Goal: Purchase product/service

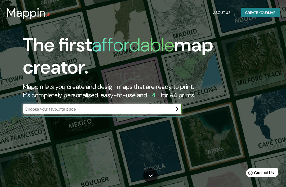
click at [41, 106] on input "text" at bounding box center [97, 109] width 148 height 6
click at [269, 12] on button "Create your map" at bounding box center [260, 13] width 39 height 10
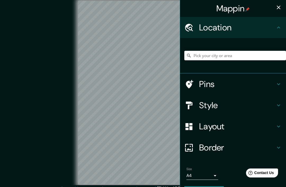
click at [256, 53] on input "Pick your city or area" at bounding box center [236, 56] width 102 height 10
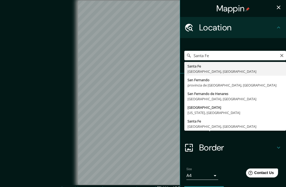
type input "[GEOGRAPHIC_DATA], [GEOGRAPHIC_DATA], [GEOGRAPHIC_DATA]"
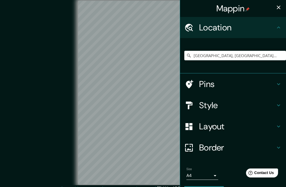
click at [246, 106] on h4 "Style" at bounding box center [237, 105] width 76 height 11
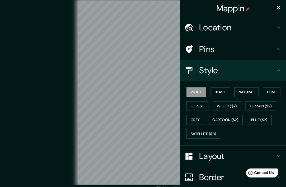
click at [225, 93] on button "Black" at bounding box center [221, 93] width 20 height 10
click at [201, 106] on button "Forest" at bounding box center [198, 107] width 22 height 10
click at [198, 116] on button "Grey" at bounding box center [196, 120] width 18 height 10
click at [228, 93] on button "Black" at bounding box center [221, 93] width 20 height 10
click at [241, 93] on button "Natural" at bounding box center [247, 93] width 24 height 10
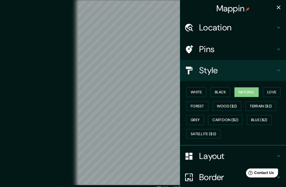
click at [259, 88] on button "Natural" at bounding box center [247, 93] width 24 height 10
click at [273, 90] on button "Love" at bounding box center [272, 93] width 18 height 10
click at [208, 103] on button "Forest" at bounding box center [198, 107] width 22 height 10
click at [200, 91] on button "White" at bounding box center [197, 93] width 20 height 10
click at [199, 104] on button "Forest" at bounding box center [198, 107] width 22 height 10
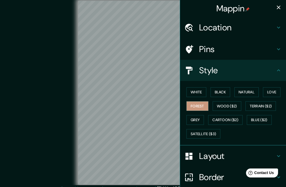
click at [232, 149] on div "Layout" at bounding box center [233, 156] width 106 height 21
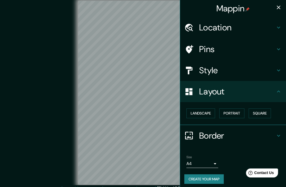
click at [207, 112] on button "Landscape" at bounding box center [201, 114] width 29 height 10
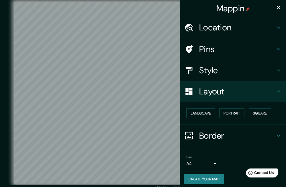
click at [211, 161] on body "Mappin Location Santa Fe, Provincia de Santa Fe, Argentina Pins Style Layout La…" at bounding box center [143, 93] width 286 height 187
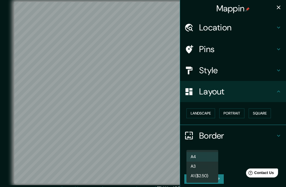
click at [211, 156] on li "A4" at bounding box center [203, 157] width 32 height 10
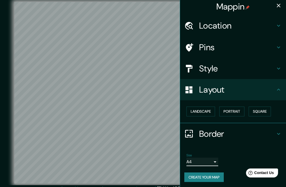
scroll to position [2, 0]
click at [215, 176] on button "Create your map" at bounding box center [205, 178] width 40 height 10
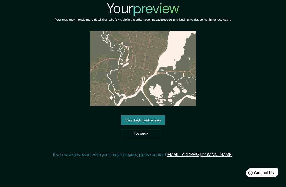
click at [130, 125] on link "View high quality map" at bounding box center [143, 121] width 44 height 10
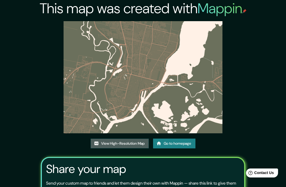
click at [109, 149] on link "View High-Resolution Map" at bounding box center [120, 144] width 58 height 10
